Goal: Navigation & Orientation: Find specific page/section

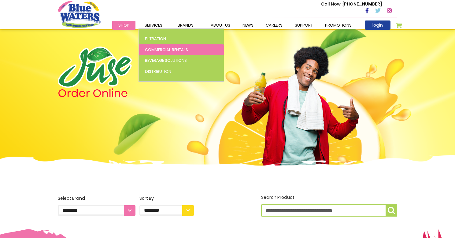
click at [166, 49] on span "Commercial Rentals" at bounding box center [166, 50] width 43 height 6
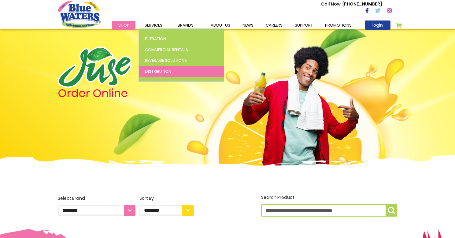
click at [163, 69] on span "Distribution" at bounding box center [158, 71] width 26 height 6
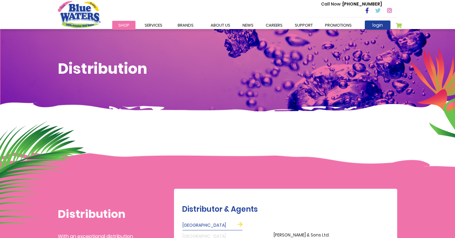
click at [162, 68] on h1 "Distribution" at bounding box center [227, 69] width 339 height 18
click at [122, 26] on span "Shop" at bounding box center [123, 25] width 11 height 6
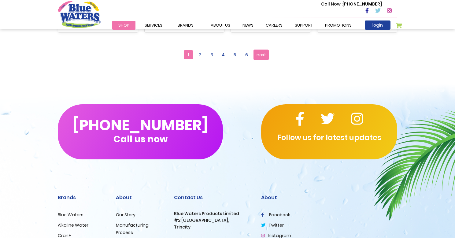
scroll to position [669, 0]
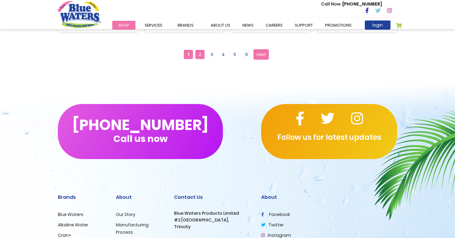
click at [199, 52] on span "2" at bounding box center [199, 54] width 9 height 9
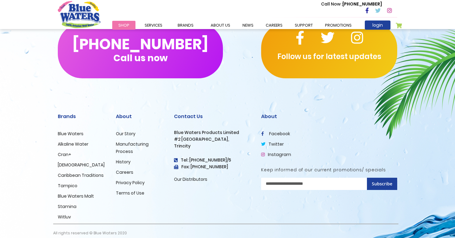
scroll to position [757, 0]
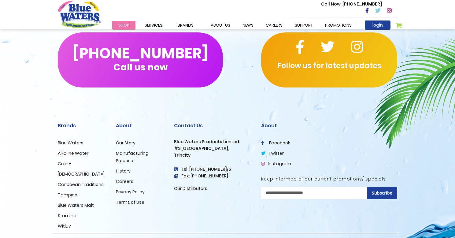
scroll to position [656, 0]
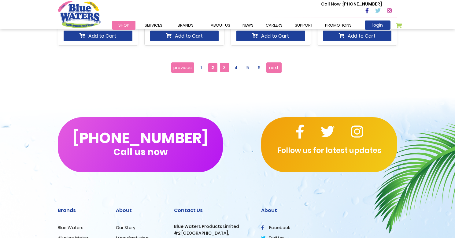
click at [223, 66] on span "3" at bounding box center [224, 67] width 9 height 9
